Goal: Find specific page/section

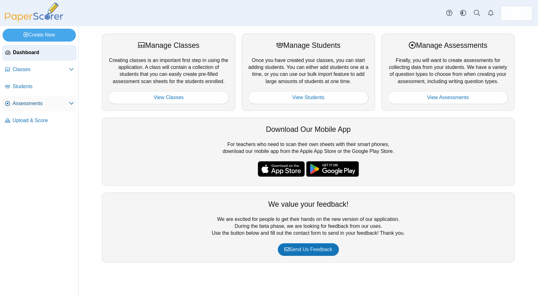
click at [22, 104] on span "Assessments" at bounding box center [41, 103] width 56 height 7
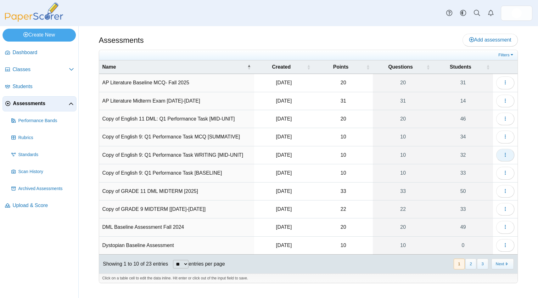
click at [501, 155] on button "button" at bounding box center [505, 155] width 18 height 13
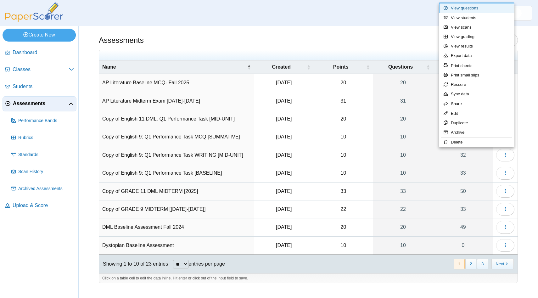
click at [477, 12] on link "View questions" at bounding box center [477, 7] width 76 height 9
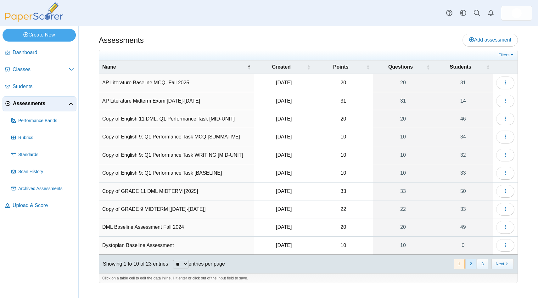
click at [468, 268] on button "2" at bounding box center [470, 264] width 11 height 10
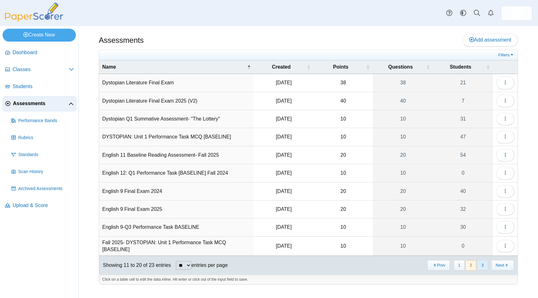
click at [482, 264] on button "3" at bounding box center [482, 265] width 11 height 10
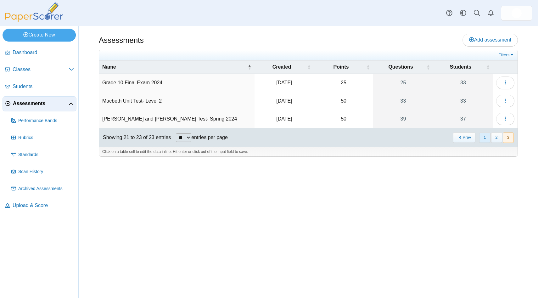
click at [484, 139] on button "1" at bounding box center [484, 137] width 11 height 10
